Goal: Task Accomplishment & Management: Manage account settings

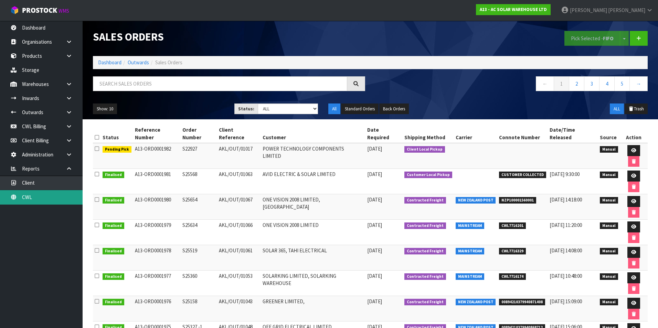
click at [46, 200] on link "CWL" at bounding box center [41, 197] width 83 height 14
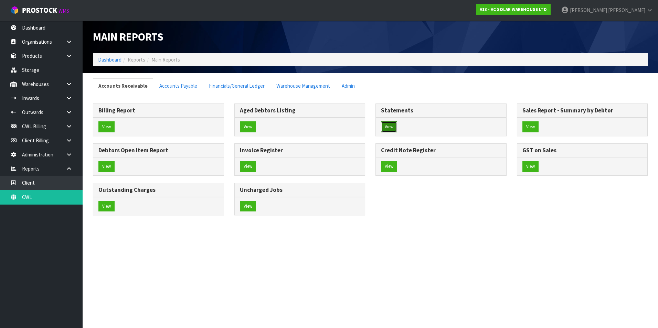
drag, startPoint x: 389, startPoint y: 127, endPoint x: 385, endPoint y: 125, distance: 4.0
click at [387, 126] on button "View" at bounding box center [389, 126] width 16 height 11
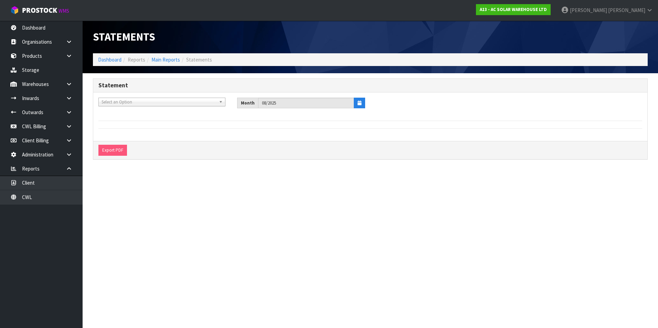
click at [125, 102] on span "Select an Option" at bounding box center [159, 102] width 115 height 8
type input "life"
click at [136, 120] on li "C11 - LIFE TIME BRANDS NZ PTY LTD" at bounding box center [162, 121] width 124 height 9
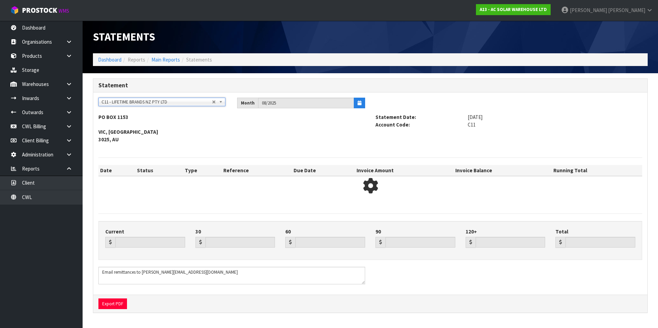
type input "21362.83"
type input "48059.31"
type input "0.00"
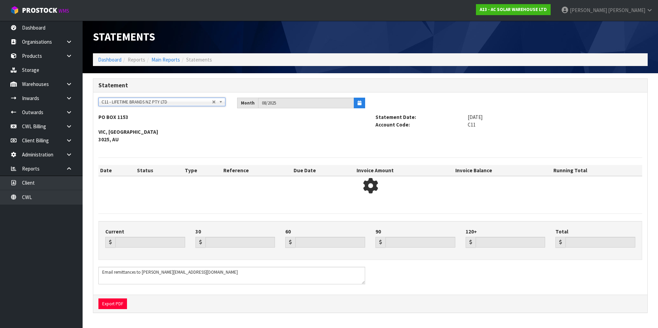
type input "69422.14"
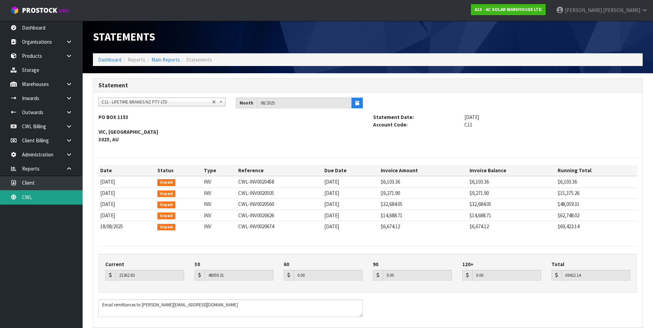
click at [57, 200] on link "CWL" at bounding box center [41, 197] width 83 height 14
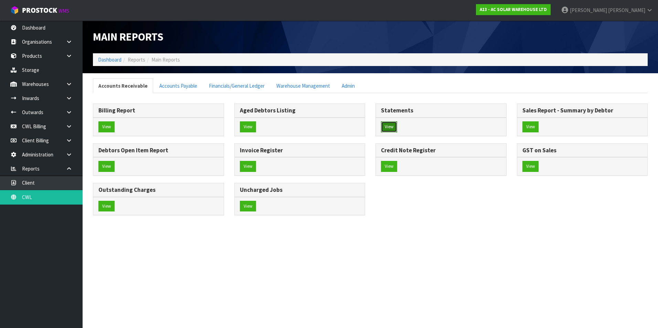
click at [390, 123] on button "View" at bounding box center [389, 126] width 16 height 11
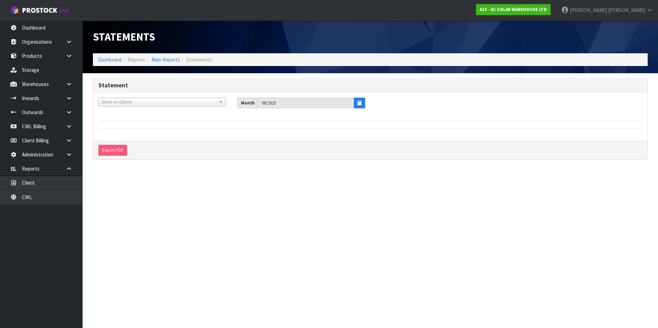
click at [110, 103] on span "Select an Option" at bounding box center [159, 102] width 115 height 8
type input "hqh"
click at [124, 123] on li "H01 - HQH FITNESS" at bounding box center [162, 121] width 124 height 9
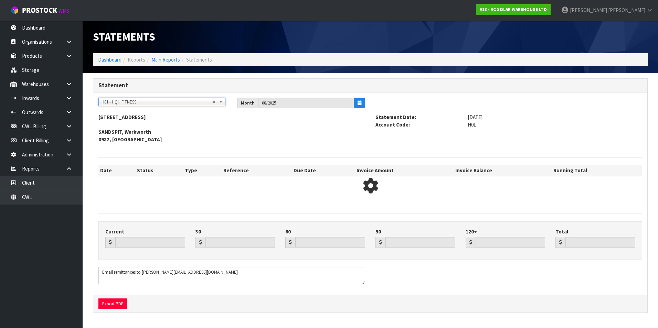
type input "0.00"
type input "827.37"
type input "0.00"
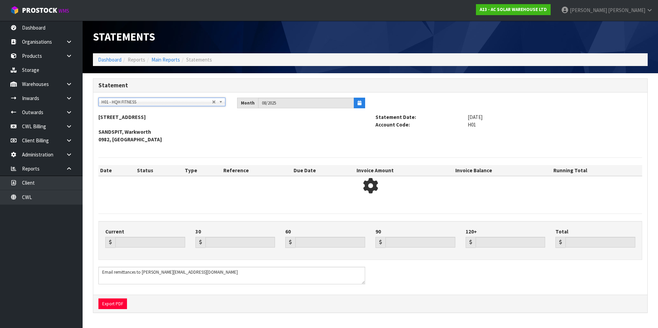
type input "827.37"
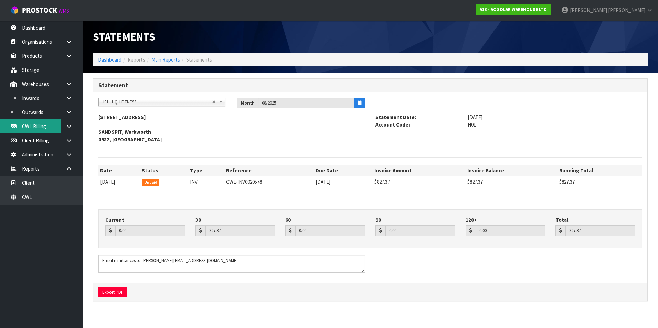
click at [42, 131] on link "CWL Billing" at bounding box center [41, 126] width 83 height 14
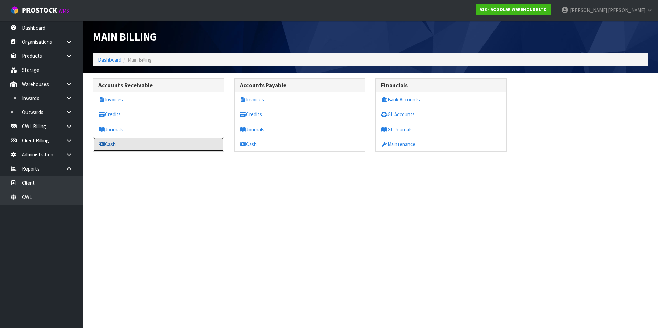
click at [112, 146] on link "Cash" at bounding box center [158, 144] width 130 height 14
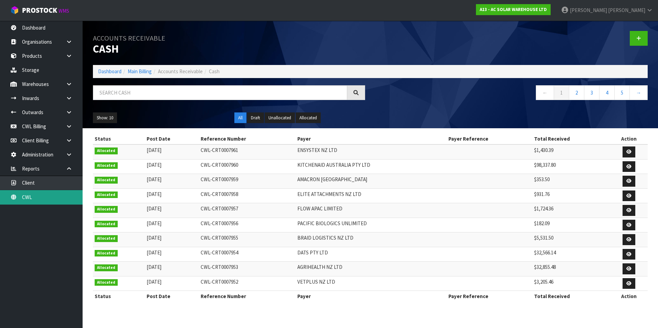
click at [53, 195] on link "CWL" at bounding box center [41, 197] width 83 height 14
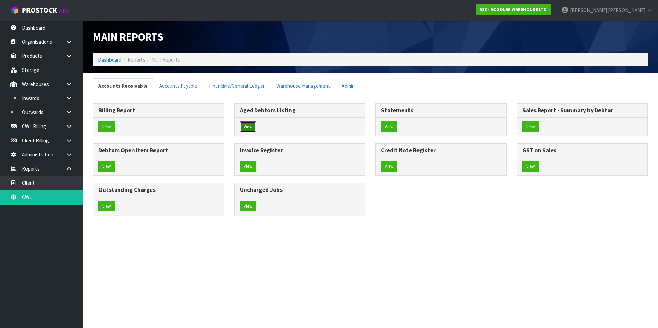
click at [251, 126] on button "View" at bounding box center [248, 126] width 16 height 11
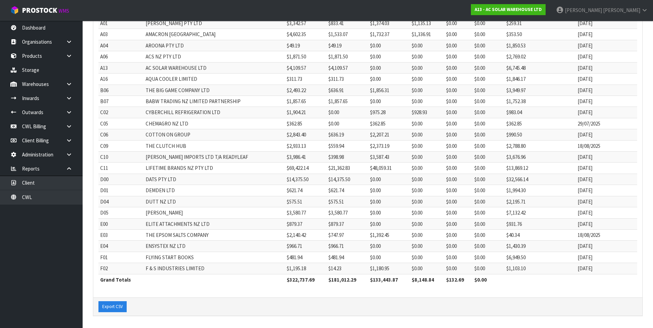
scroll to position [130, 0]
click at [115, 309] on button "Export CSV" at bounding box center [112, 306] width 28 height 11
click at [50, 199] on link "CWL" at bounding box center [41, 197] width 83 height 14
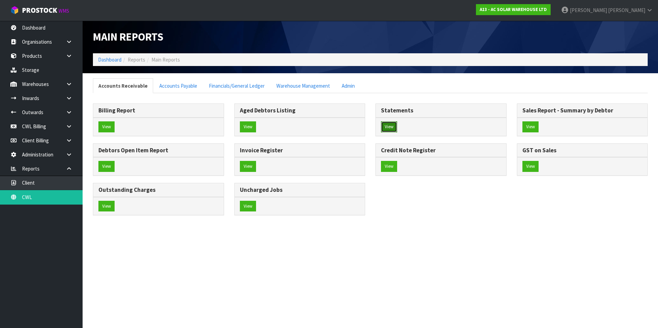
click at [393, 126] on button "View" at bounding box center [389, 126] width 16 height 11
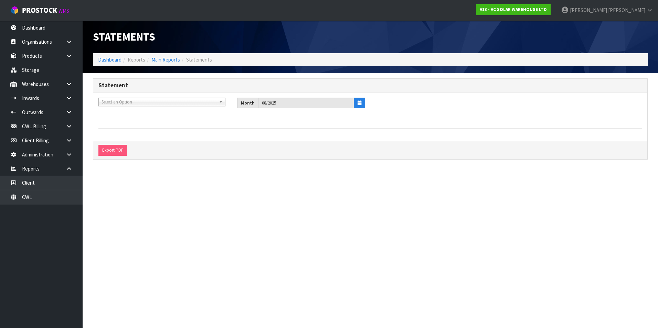
click at [118, 100] on span "Select an Option" at bounding box center [159, 102] width 115 height 8
type input "a &"
click at [130, 121] on li "A&P - A & P PAINTERS AKL LIMITED" at bounding box center [162, 121] width 124 height 9
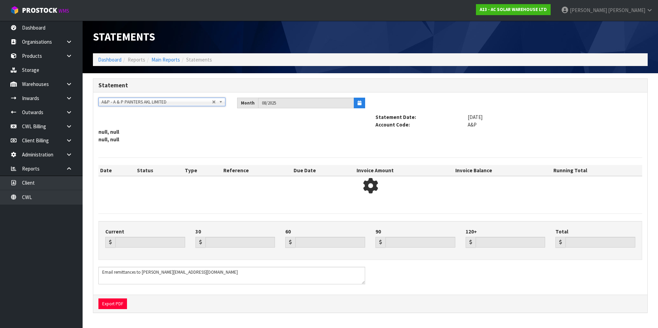
type input "0.00"
type input "2491.67"
type input "0.00"
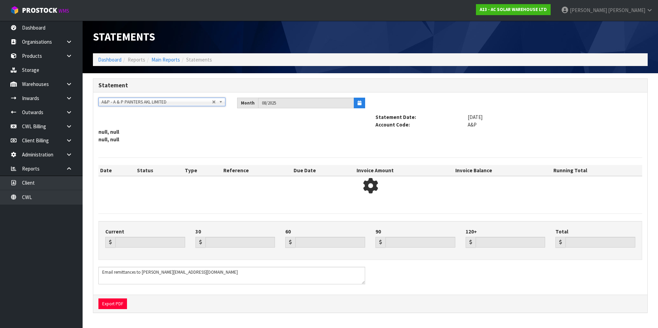
type input "4983.34"
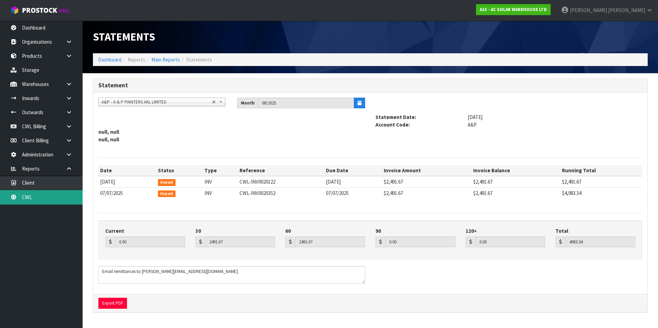
click at [61, 199] on link "CWL" at bounding box center [41, 197] width 83 height 14
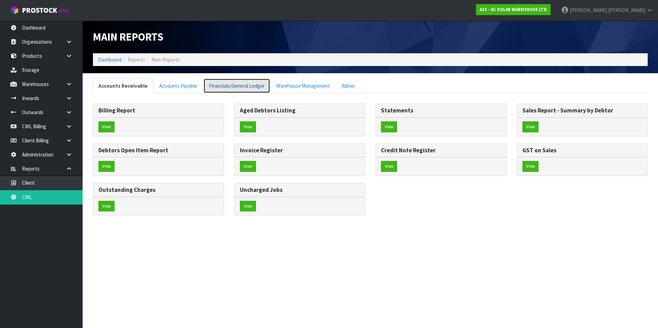
click at [232, 88] on link "Financials/General Ledger" at bounding box center [236, 85] width 67 height 15
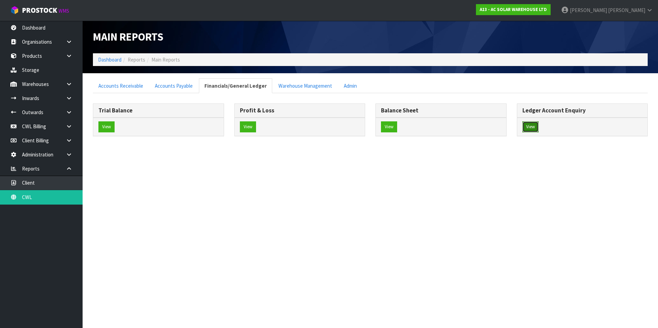
drag, startPoint x: 535, startPoint y: 129, endPoint x: 531, endPoint y: 127, distance: 4.9
click at [535, 128] on button "View" at bounding box center [530, 126] width 16 height 11
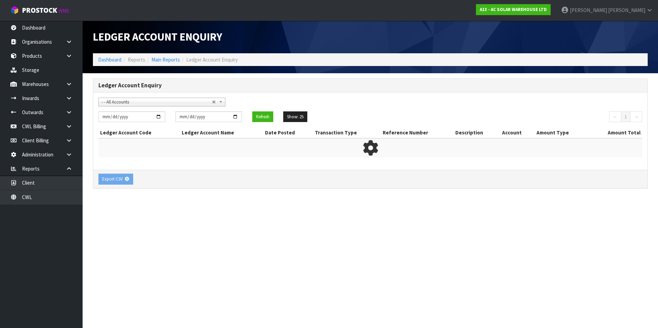
click at [126, 99] on span "- - All Accounts" at bounding box center [157, 102] width 110 height 8
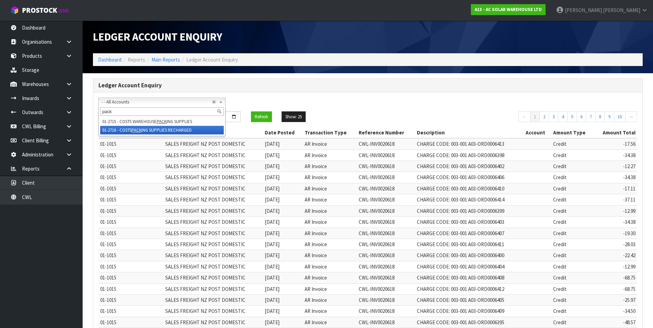
type input "pack"
click at [177, 131] on li "01-2716 - COSTS PACK ING SUPPLIES RECHARGED" at bounding box center [162, 130] width 124 height 9
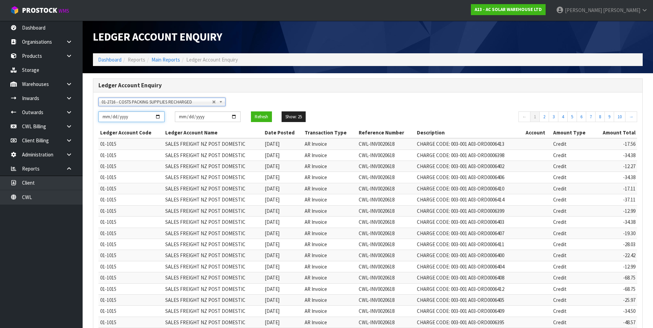
click at [157, 116] on input "[DATE]" at bounding box center [131, 116] width 66 height 11
type input "[DATE]"
click at [264, 118] on button "Refresh" at bounding box center [261, 116] width 21 height 11
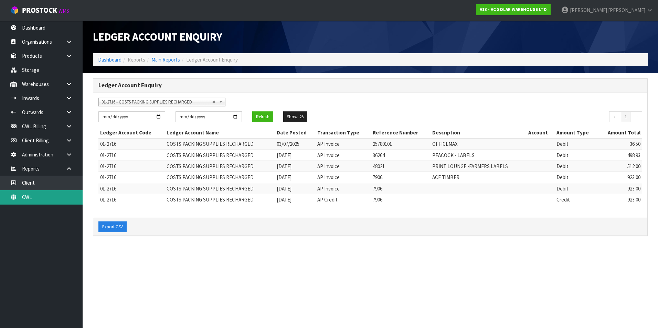
click at [66, 199] on link "CWL" at bounding box center [41, 197] width 83 height 14
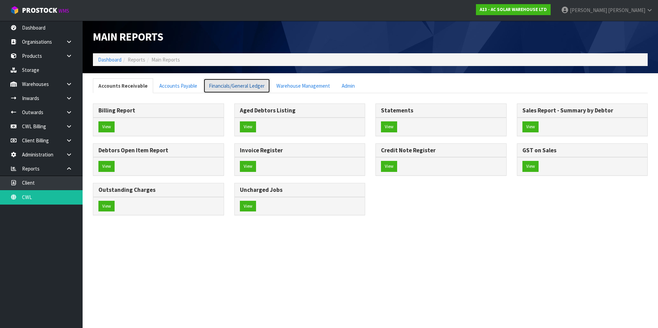
click at [217, 89] on link "Financials/General Ledger" at bounding box center [236, 85] width 67 height 15
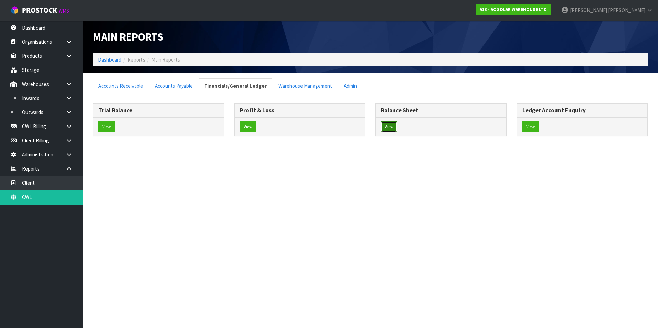
click at [392, 129] on button "View" at bounding box center [389, 126] width 16 height 11
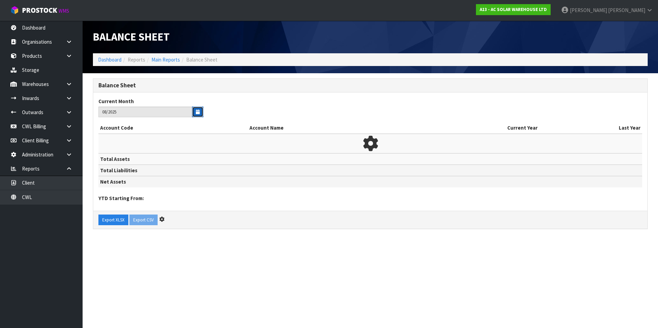
click at [199, 110] on icon "button" at bounding box center [198, 112] width 4 height 4
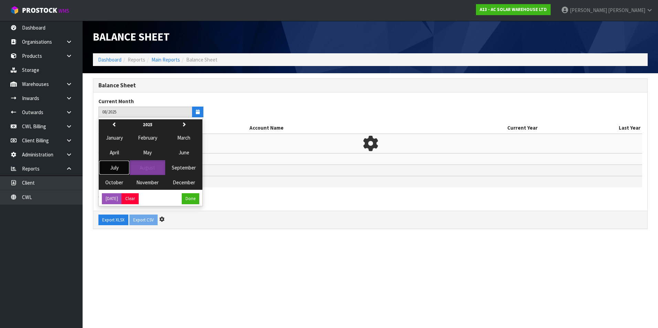
click at [117, 168] on span "July" at bounding box center [114, 167] width 9 height 7
type input "07/2025"
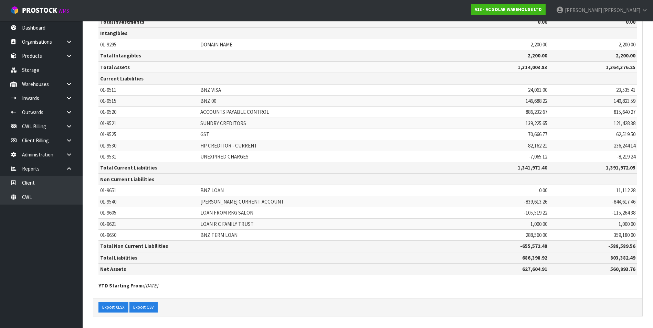
scroll to position [421, 0]
click at [116, 308] on button "Export XLSX" at bounding box center [113, 306] width 30 height 11
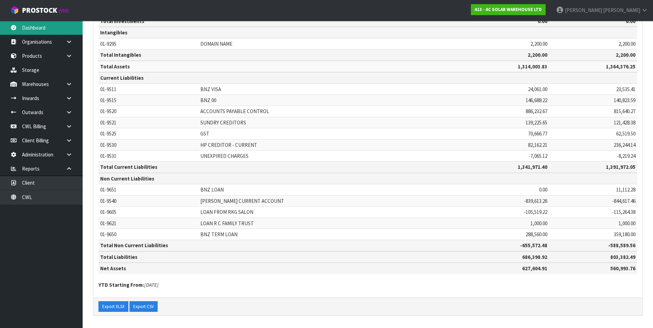
click at [44, 28] on link "Dashboard" at bounding box center [41, 28] width 83 height 14
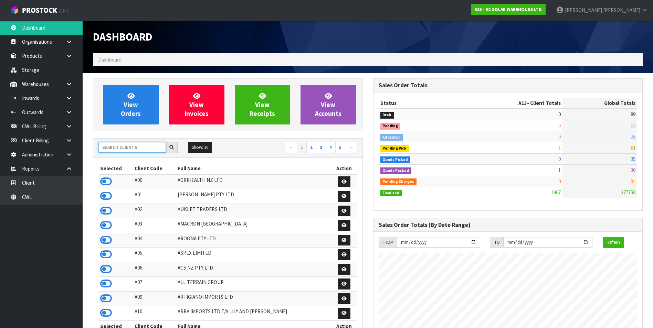
click at [135, 149] on input "text" at bounding box center [131, 147] width 67 height 11
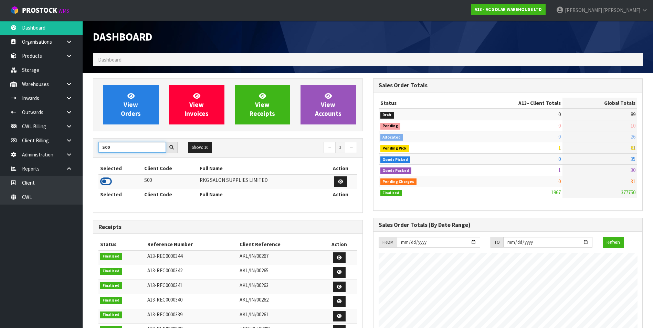
type input "S00"
click at [103, 181] on icon at bounding box center [106, 182] width 12 height 10
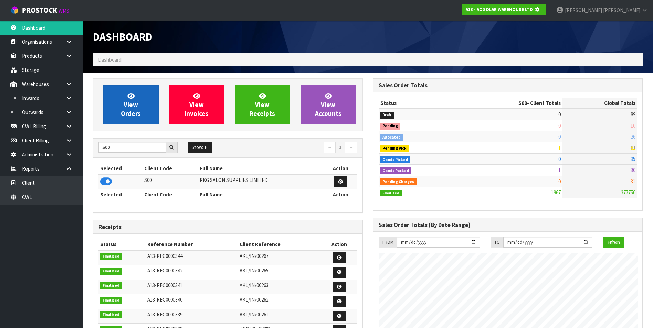
scroll to position [429, 280]
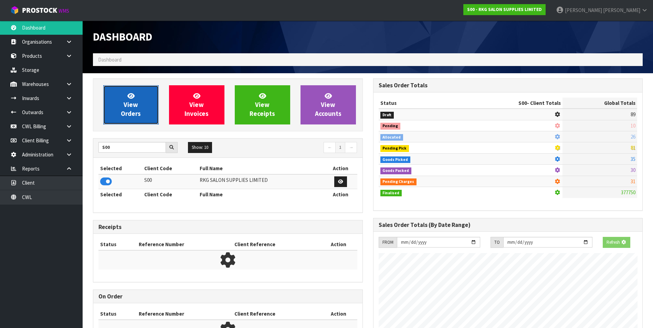
click at [117, 104] on link "View Orders" at bounding box center [130, 104] width 55 height 39
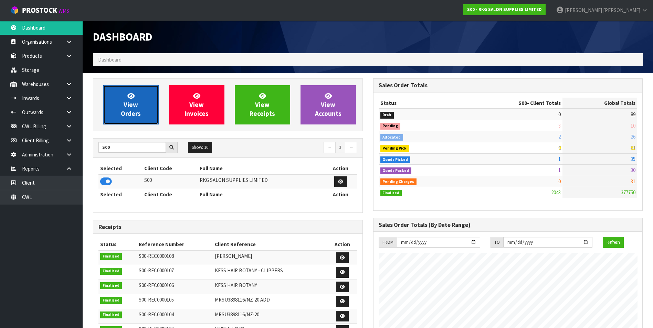
scroll to position [521, 280]
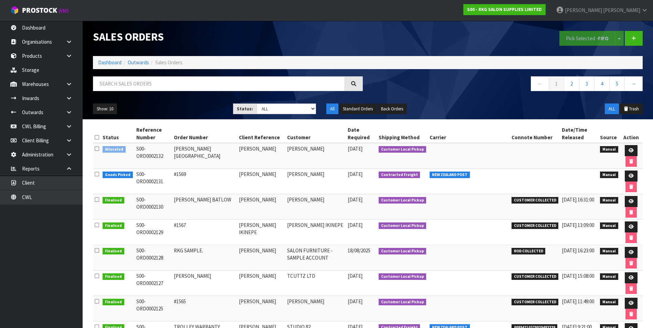
scroll to position [100, 0]
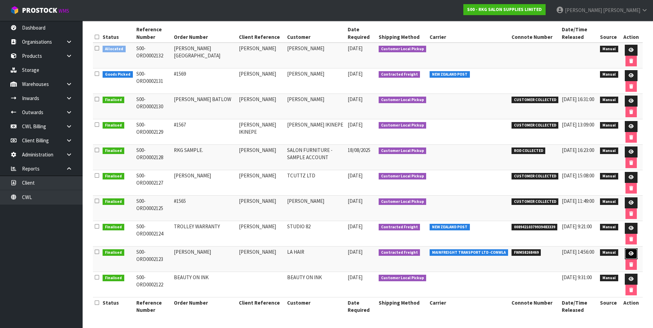
click at [628, 253] on icon at bounding box center [630, 254] width 5 height 4
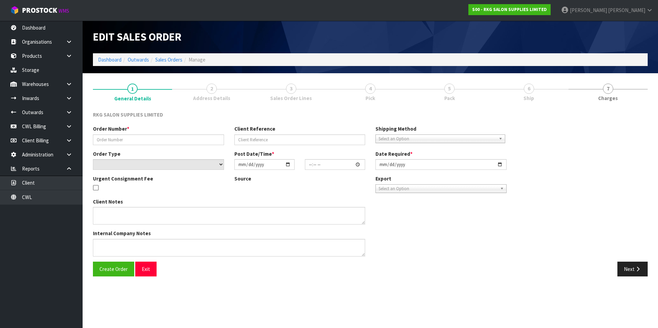
type input "[PERSON_NAME]"
select select "number:0"
type input "[DATE]"
type input "00:00:00.000"
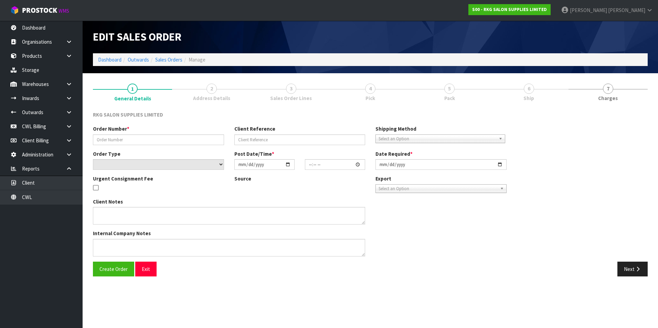
type input "[DATE]"
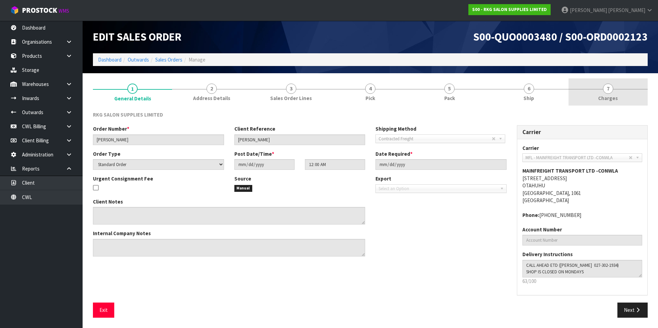
click at [607, 92] on span "7" at bounding box center [608, 89] width 10 height 10
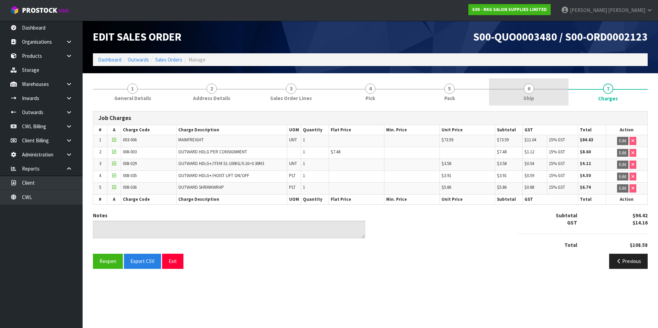
click at [531, 89] on span "6" at bounding box center [529, 89] width 10 height 10
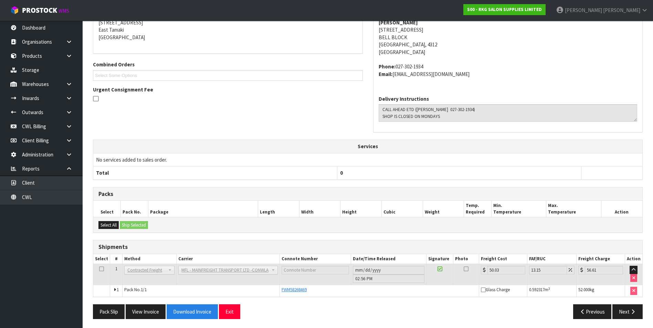
scroll to position [120, 0]
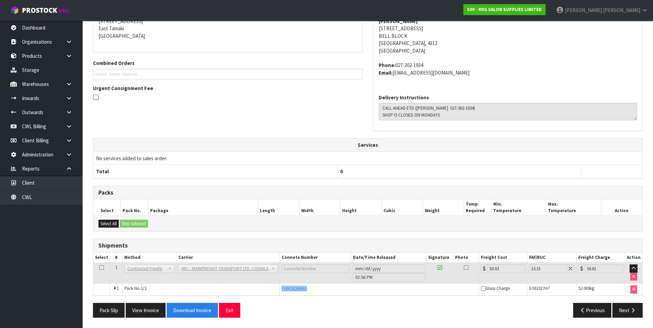
drag, startPoint x: 310, startPoint y: 289, endPoint x: 280, endPoint y: 291, distance: 29.3
click at [280, 291] on td "FWM58268469" at bounding box center [379, 290] width 199 height 12
copy span "FWM58268469"
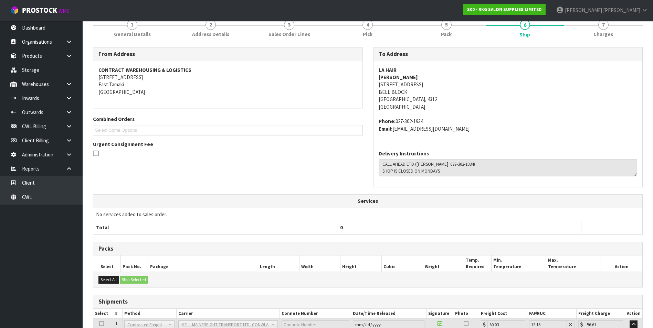
scroll to position [0, 0]
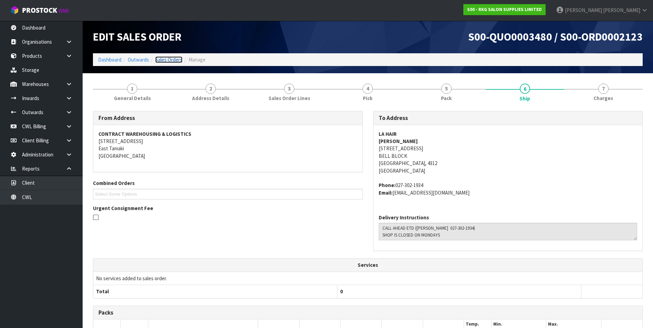
click at [178, 60] on link "Sales Orders" at bounding box center [168, 59] width 27 height 7
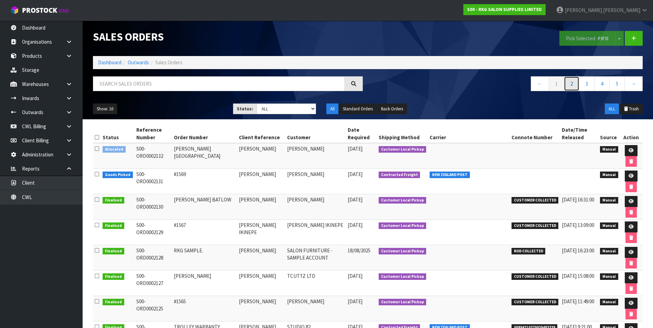
click at [573, 85] on link "2" at bounding box center [571, 83] width 15 height 15
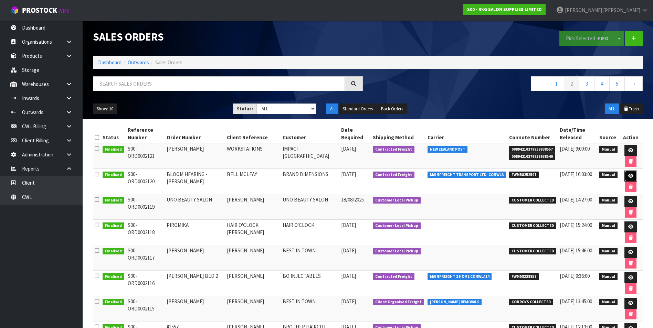
click at [629, 174] on icon at bounding box center [630, 176] width 5 height 4
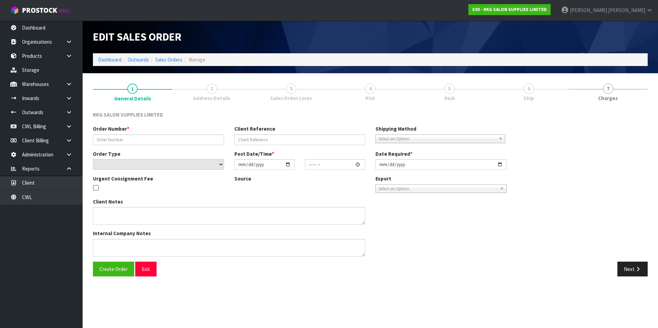
type input "BLOOM HEARING - [PERSON_NAME]"
type input "BELL MCLEAY"
select select "number:0"
type input "[DATE]"
type input "11:30:00.000"
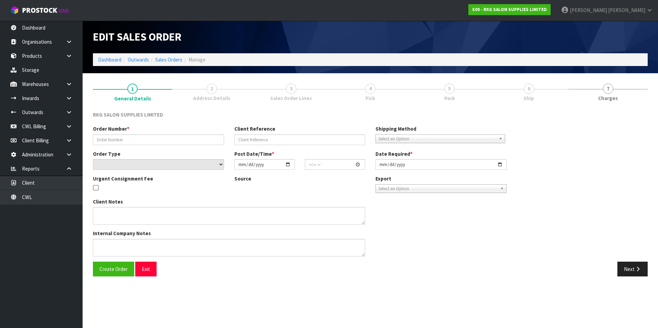
type input "[DATE]"
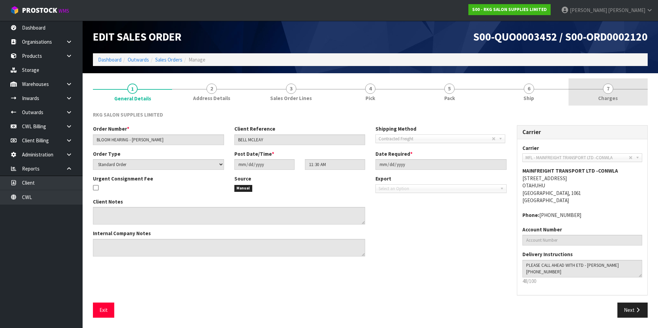
click at [603, 88] on span "7" at bounding box center [608, 89] width 10 height 10
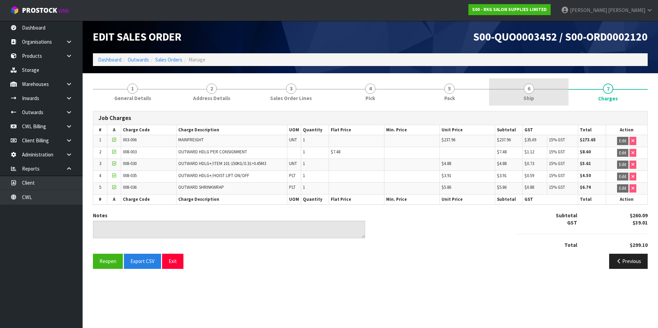
click at [529, 89] on span "6" at bounding box center [529, 89] width 10 height 10
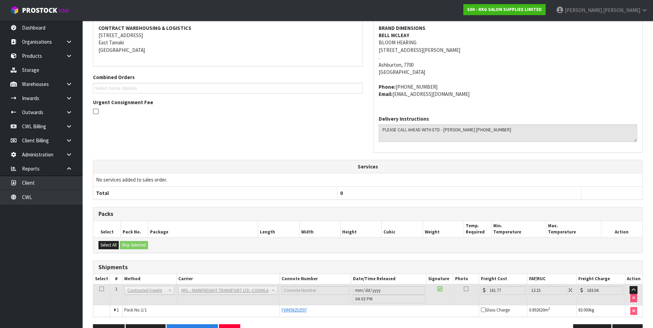
scroll to position [128, 0]
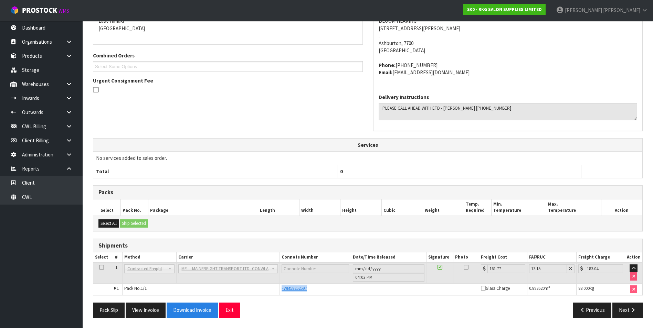
drag, startPoint x: 310, startPoint y: 291, endPoint x: 282, endPoint y: 292, distance: 28.6
click at [282, 292] on div "FWM58252597" at bounding box center [378, 289] width 195 height 6
drag, startPoint x: 282, startPoint y: 292, endPoint x: 285, endPoint y: 289, distance: 4.4
copy span "FWM58252597"
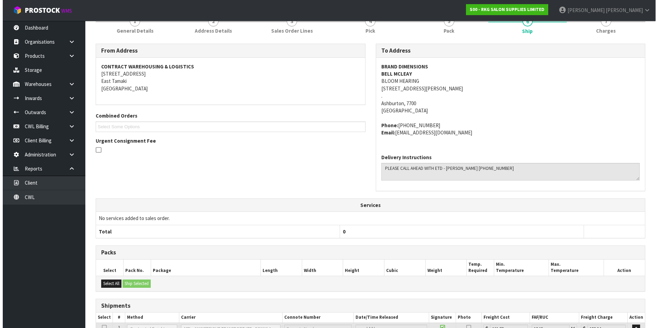
scroll to position [0, 0]
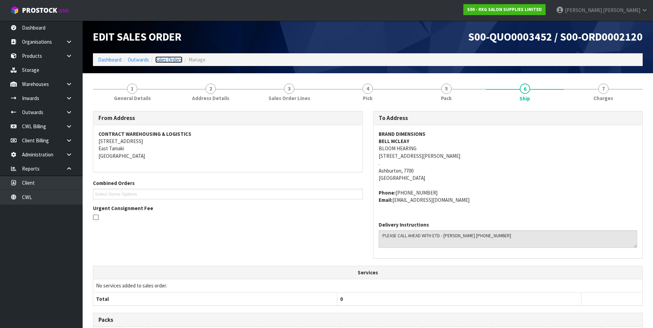
click at [171, 60] on link "Sales Orders" at bounding box center [168, 59] width 27 height 7
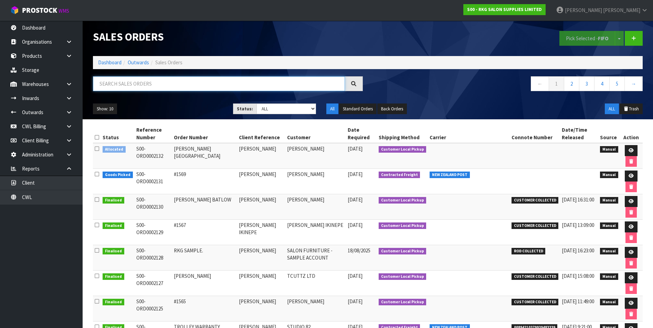
drag, startPoint x: 150, startPoint y: 82, endPoint x: 148, endPoint y: 86, distance: 5.0
click at [148, 86] on input "text" at bounding box center [219, 83] width 252 height 15
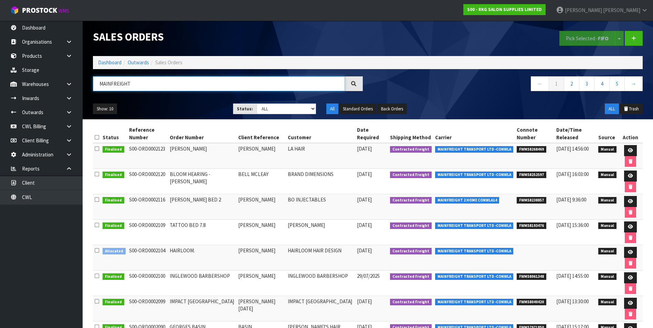
drag, startPoint x: 134, startPoint y: 85, endPoint x: 102, endPoint y: 85, distance: 32.0
click at [98, 85] on input "MAINFREIGHT" at bounding box center [219, 83] width 252 height 15
type input "MAINFREIGHT"
click at [628, 252] on icon at bounding box center [630, 252] width 5 height 4
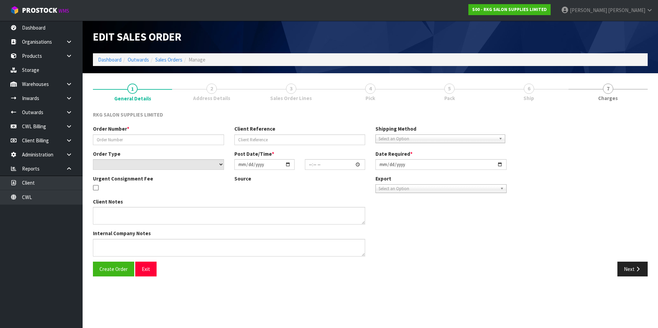
type input "HAIRLOOM."
type input "[PERSON_NAME]"
select select "number:0"
type input "[DATE]"
type input "00:00:00.000"
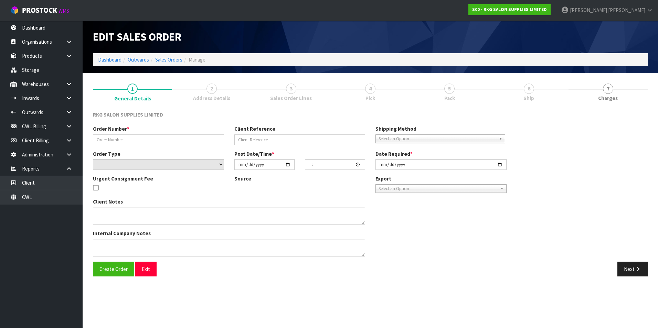
type input "[DATE]"
type textarea "ON HOLD FOR DELIVERY DATE TBA - [DATE] DELIVERY REQUIRED"
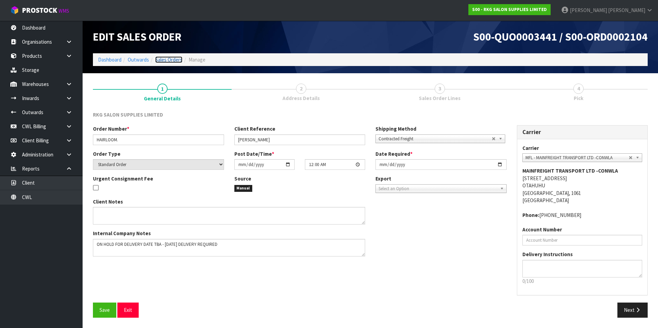
click at [169, 60] on link "Sales Orders" at bounding box center [168, 59] width 27 height 7
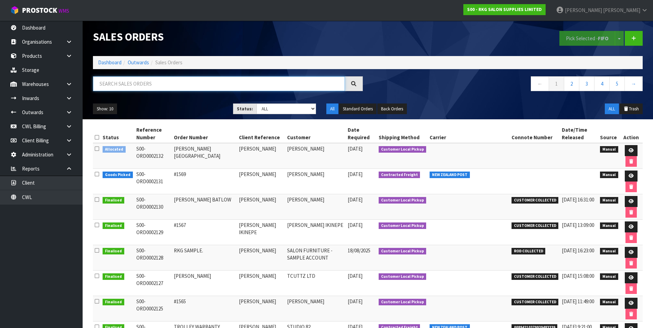
click at [111, 82] on input "text" at bounding box center [219, 83] width 252 height 15
paste input "MAINFREIGHT"
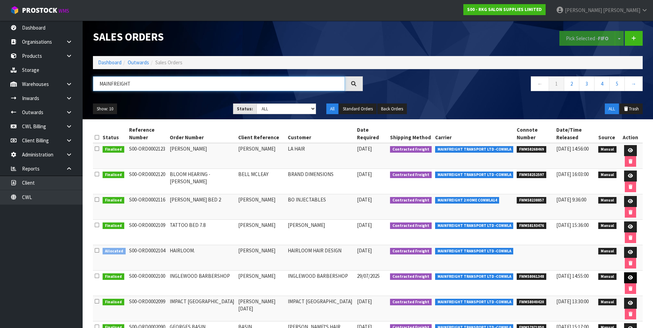
type input "MAINFREIGHT"
click at [628, 277] on icon at bounding box center [630, 278] width 5 height 4
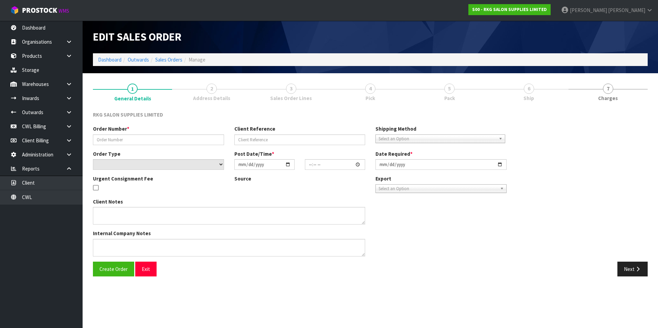
type input "INGLEWOOD BARBERSHOP"
type input "[PERSON_NAME]"
select select "number:0"
type input "[DATE]"
type input "11:50:00.000"
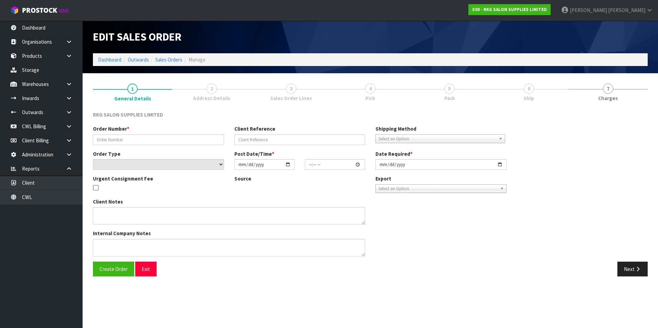
type input "[DATE]"
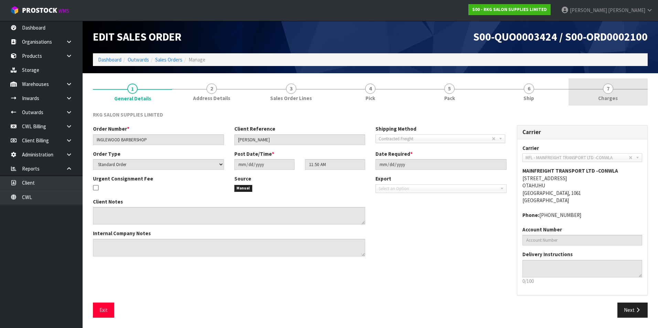
click at [607, 89] on span "7" at bounding box center [608, 89] width 10 height 10
